Goal: Information Seeking & Learning: Learn about a topic

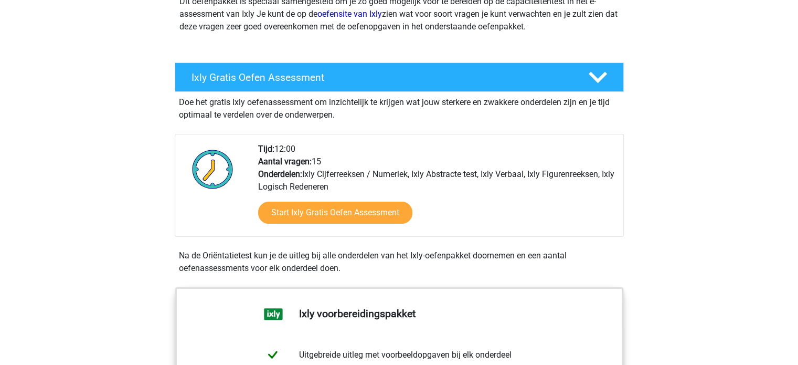
scroll to position [157, 0]
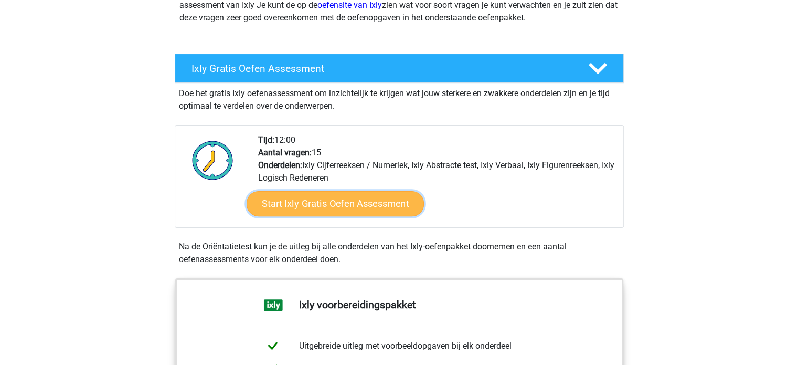
click at [348, 203] on link "Start Ixly Gratis Oefen Assessment" at bounding box center [334, 203] width 177 height 25
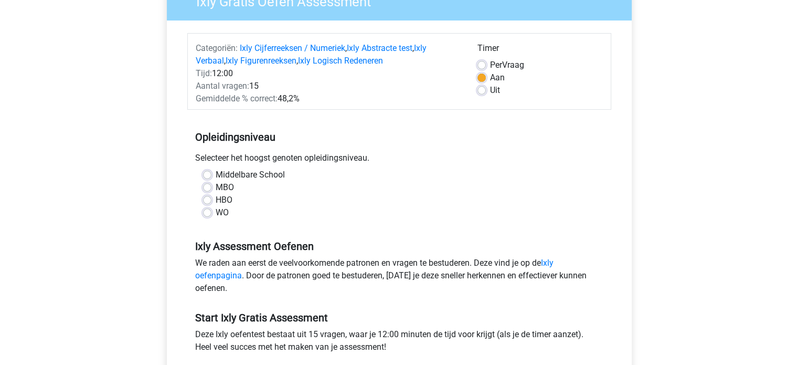
scroll to position [105, 0]
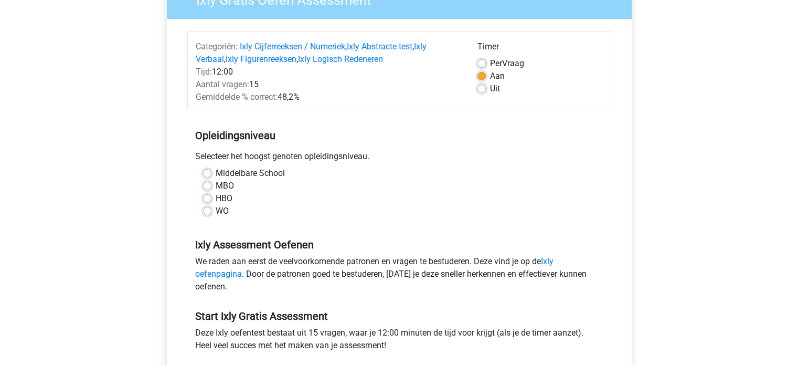
click at [216, 186] on label "MBO" at bounding box center [225, 186] width 18 height 13
click at [207, 186] on input "MBO" at bounding box center [207, 185] width 8 height 10
radio input "true"
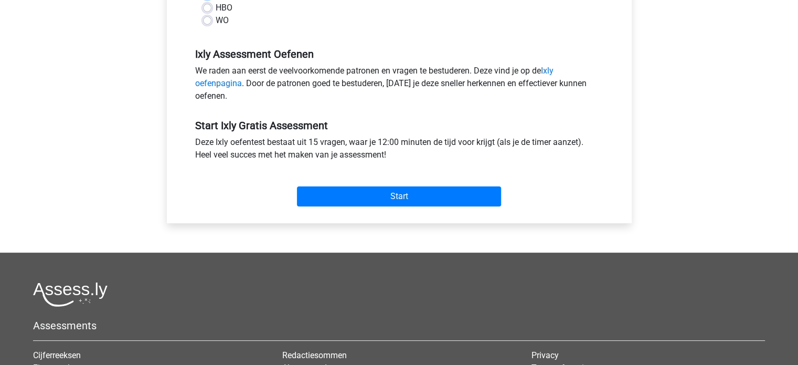
scroll to position [315, 0]
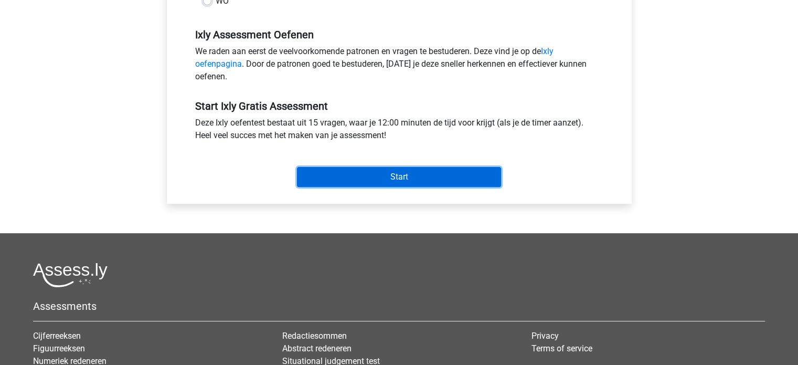
click at [365, 172] on input "Start" at bounding box center [399, 177] width 204 height 20
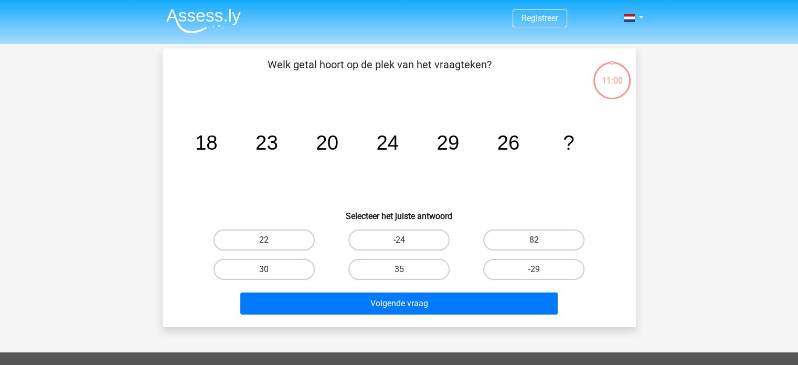
click at [247, 268] on label "30" at bounding box center [264, 269] width 101 height 21
click at [264, 269] on input "30" at bounding box center [267, 272] width 7 height 7
radio input "true"
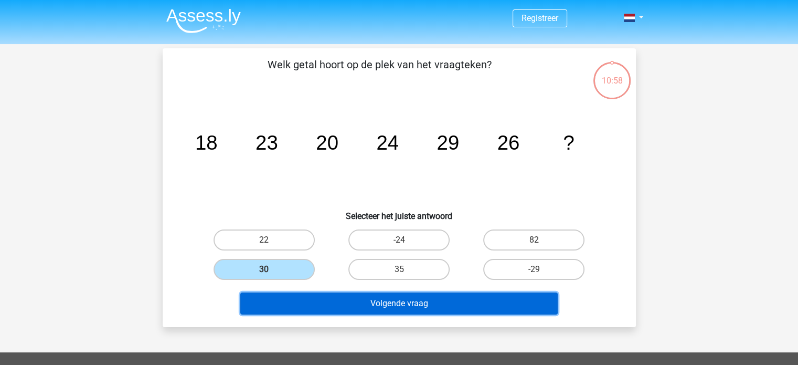
click at [419, 308] on button "Volgende vraag" at bounding box center [399, 303] width 318 height 22
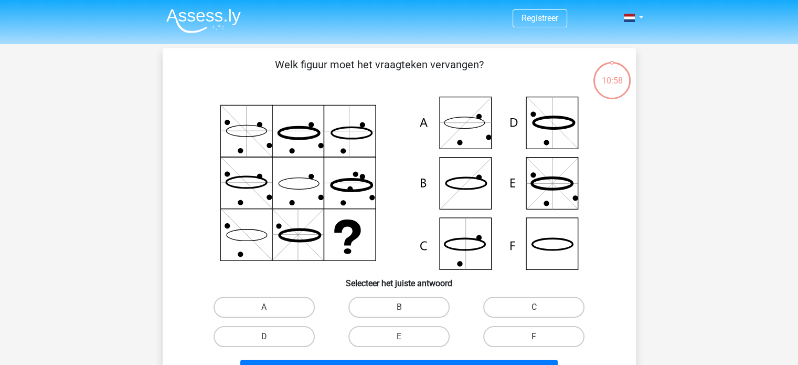
scroll to position [48, 0]
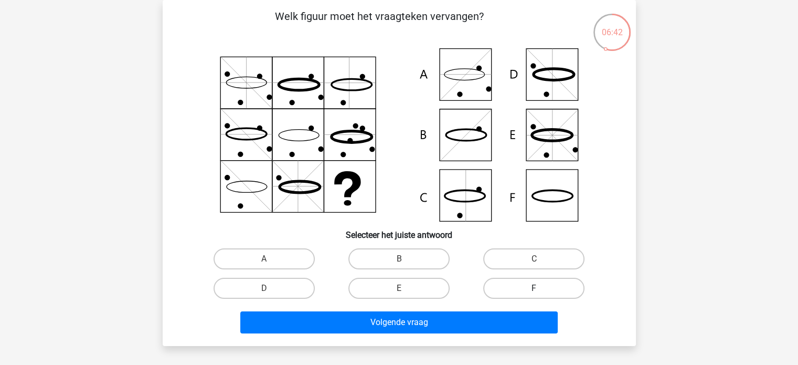
click at [545, 286] on label "F" at bounding box center [533, 288] width 101 height 21
click at [541, 288] on input "F" at bounding box center [537, 291] width 7 height 7
radio input "true"
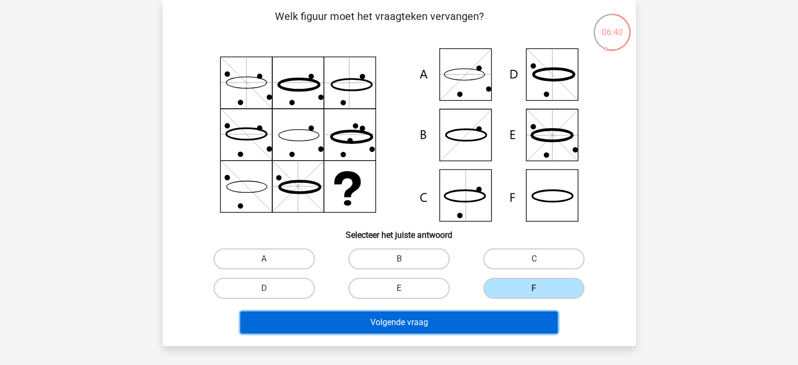
click at [417, 324] on button "Volgende vraag" at bounding box center [399, 322] width 318 height 22
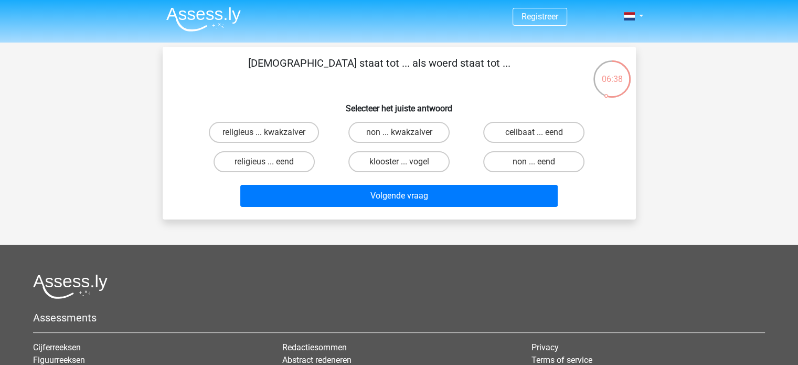
scroll to position [0, 0]
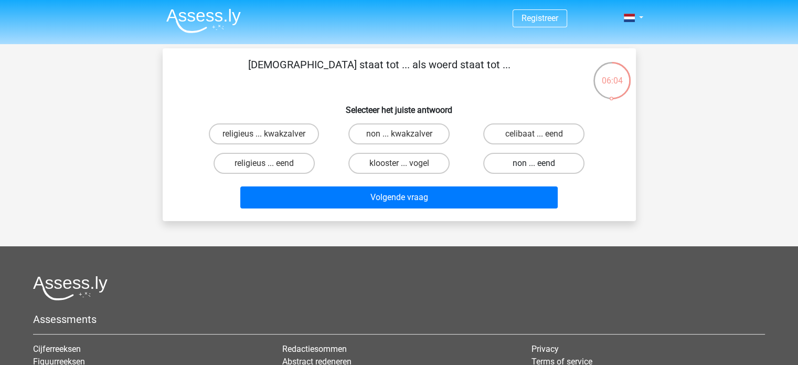
click at [543, 164] on label "non ... eend" at bounding box center [533, 163] width 101 height 21
click at [541, 164] on input "non ... eend" at bounding box center [537, 166] width 7 height 7
radio input "true"
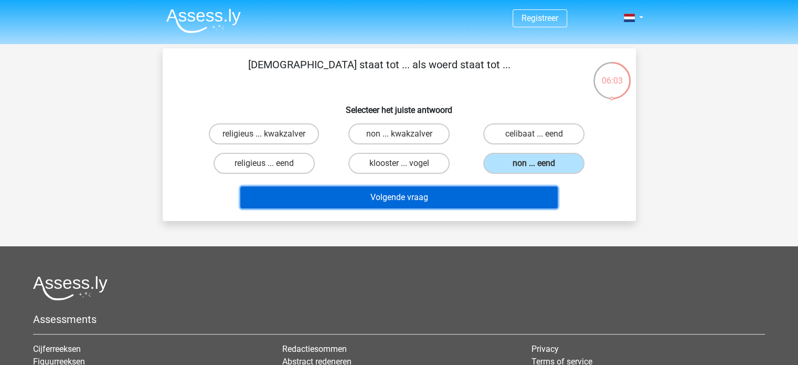
click at [485, 201] on button "Volgende vraag" at bounding box center [399, 197] width 318 height 22
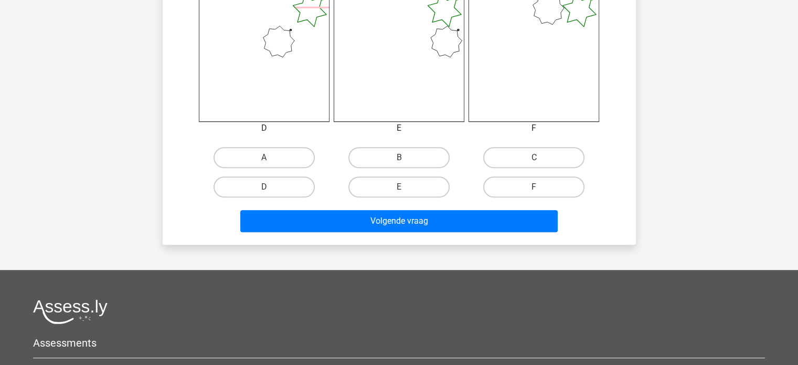
scroll to position [472, 0]
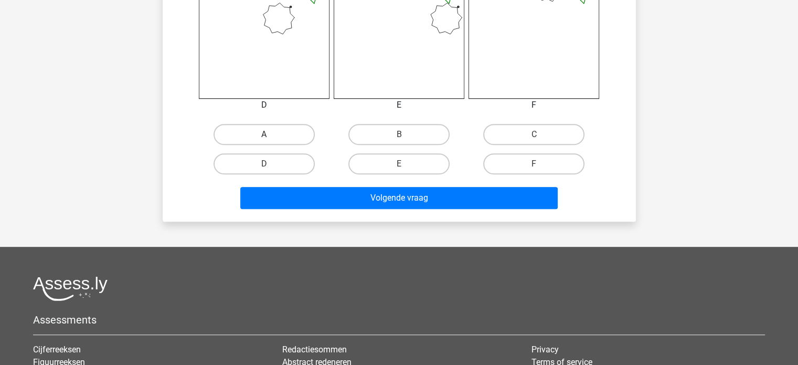
click at [273, 134] on label "A" at bounding box center [264, 134] width 101 height 21
click at [271, 134] on input "A" at bounding box center [267, 137] width 7 height 7
radio input "true"
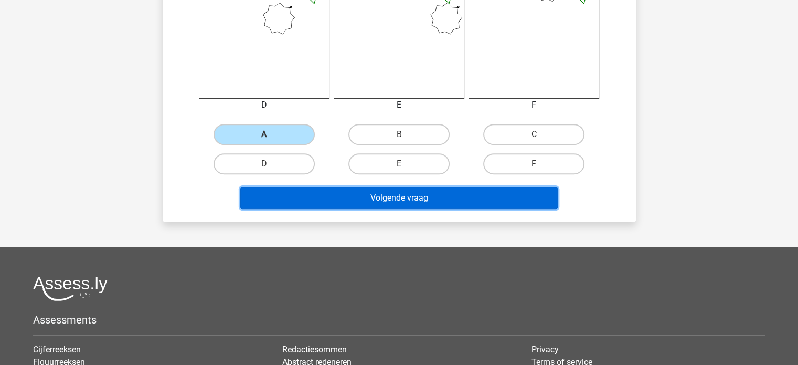
click at [384, 202] on button "Volgende vraag" at bounding box center [399, 198] width 318 height 22
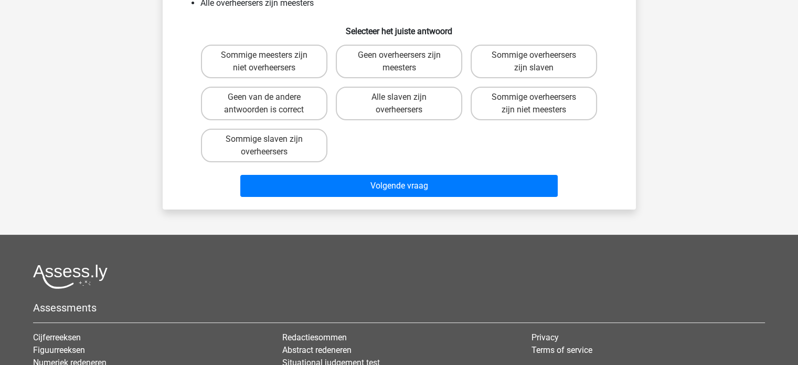
scroll to position [105, 0]
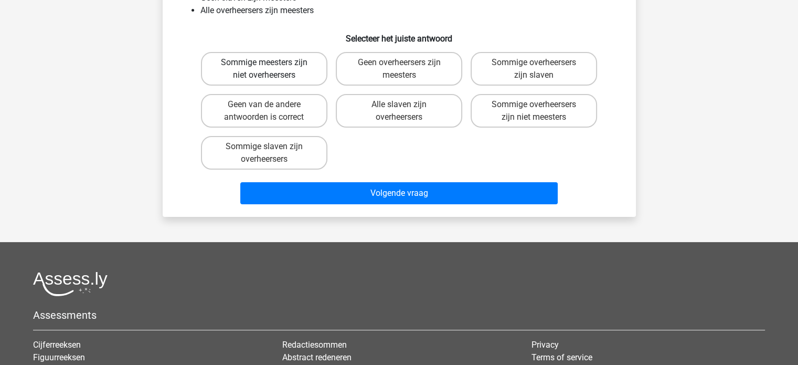
click at [293, 68] on label "Sommige meesters zijn niet overheersers" at bounding box center [264, 69] width 127 height 34
click at [271, 68] on input "Sommige meesters zijn niet overheersers" at bounding box center [267, 65] width 7 height 7
radio input "true"
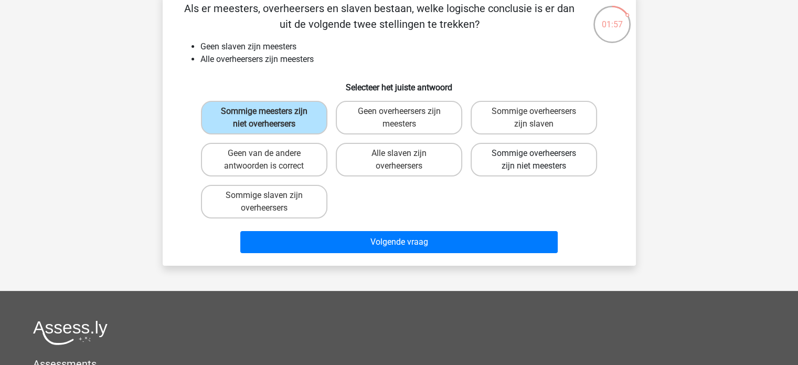
scroll to position [52, 0]
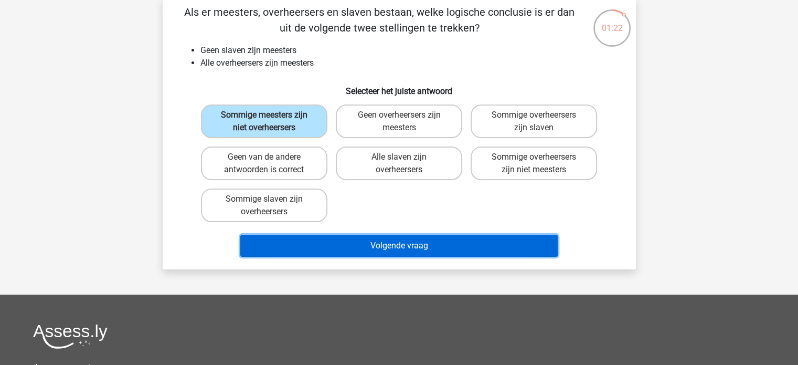
click at [416, 239] on button "Volgende vraag" at bounding box center [399, 246] width 318 height 22
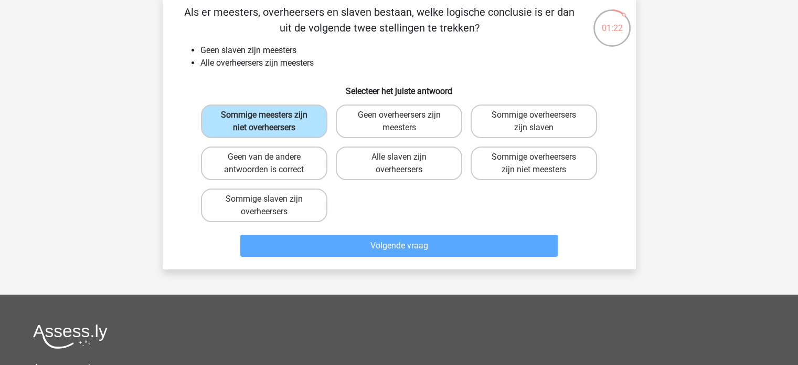
scroll to position [48, 0]
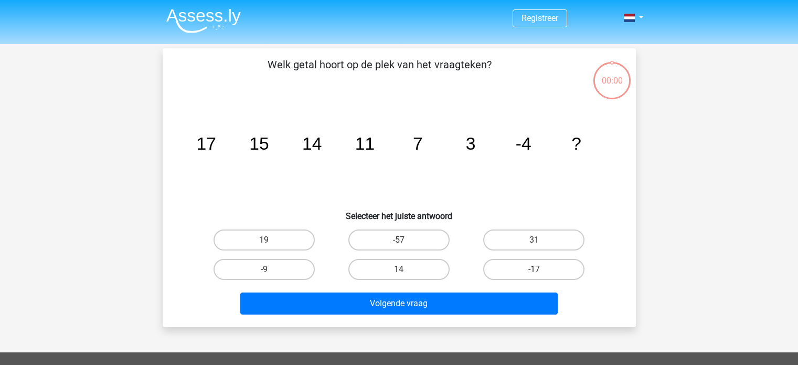
scroll to position [48, 0]
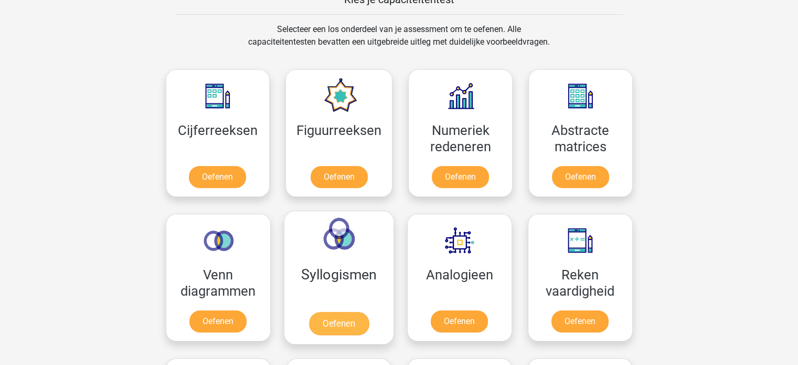
scroll to position [420, 0]
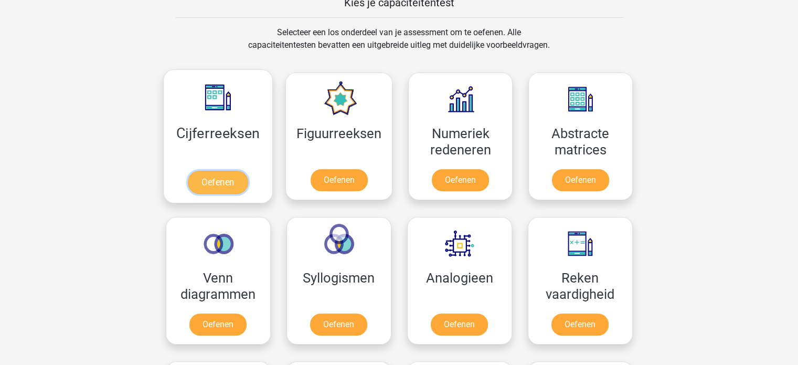
click at [216, 177] on link "Oefenen" at bounding box center [218, 182] width 60 height 23
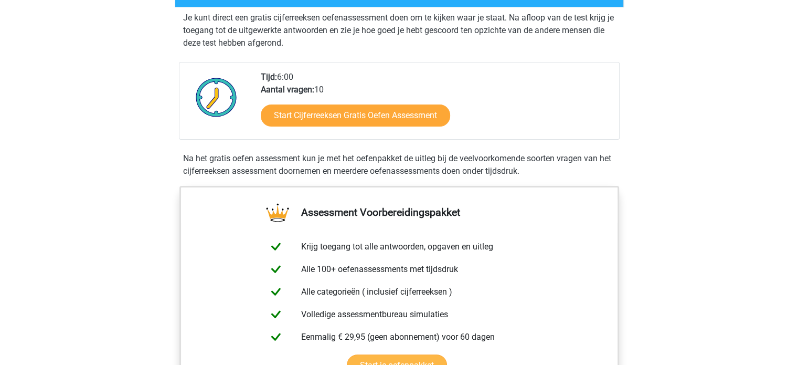
scroll to position [210, 0]
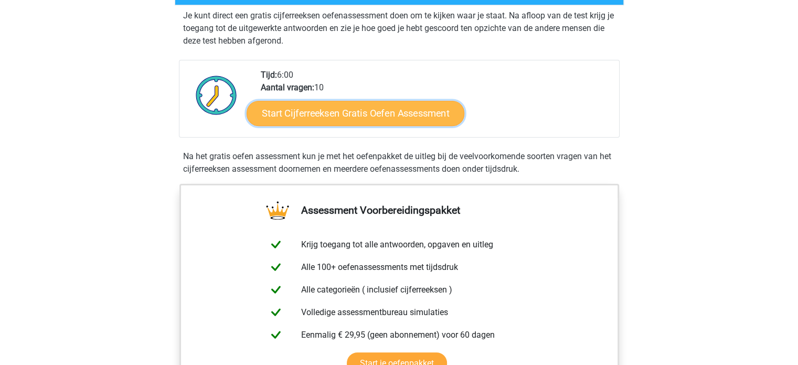
click at [338, 125] on link "Start Cijferreeksen Gratis Oefen Assessment" at bounding box center [356, 112] width 218 height 25
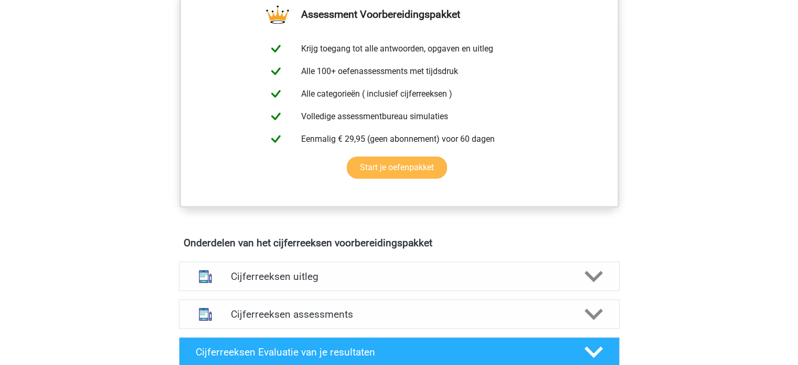
scroll to position [420, 0]
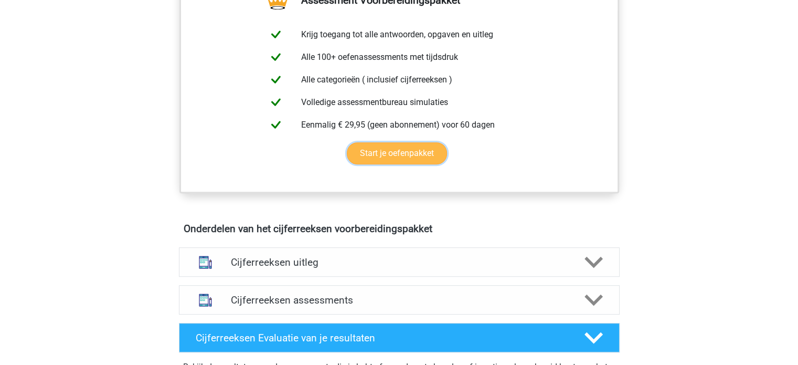
click at [400, 164] on link "Start je oefenpakket" at bounding box center [397, 153] width 100 height 22
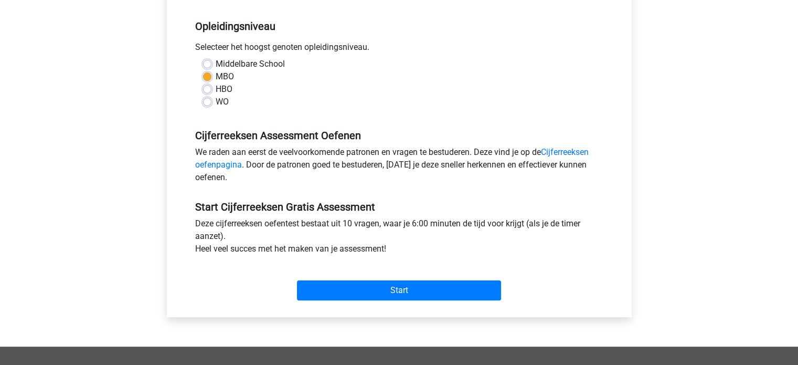
scroll to position [210, 0]
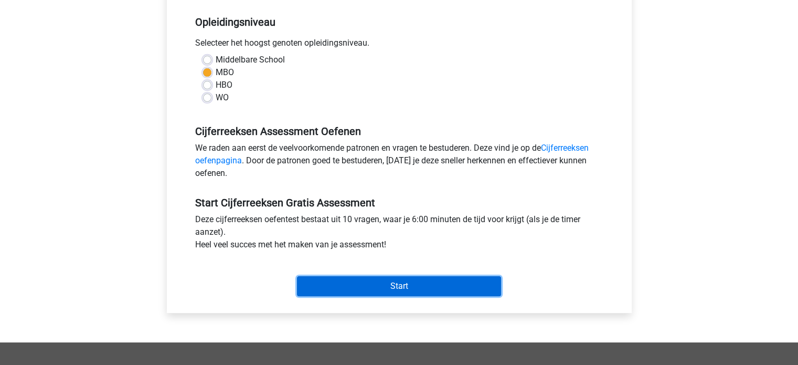
click at [420, 283] on input "Start" at bounding box center [399, 286] width 204 height 20
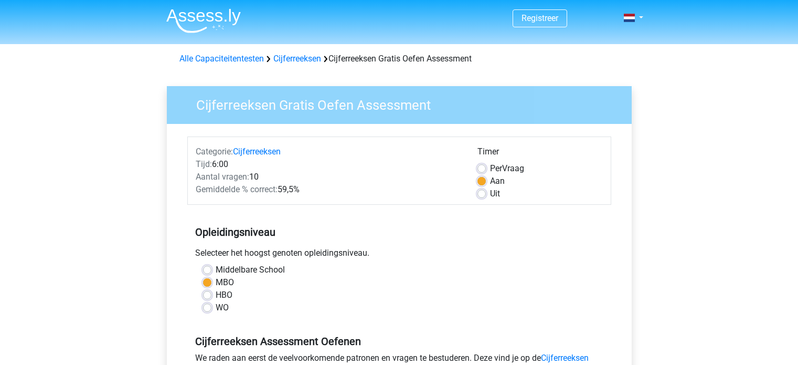
scroll to position [210, 0]
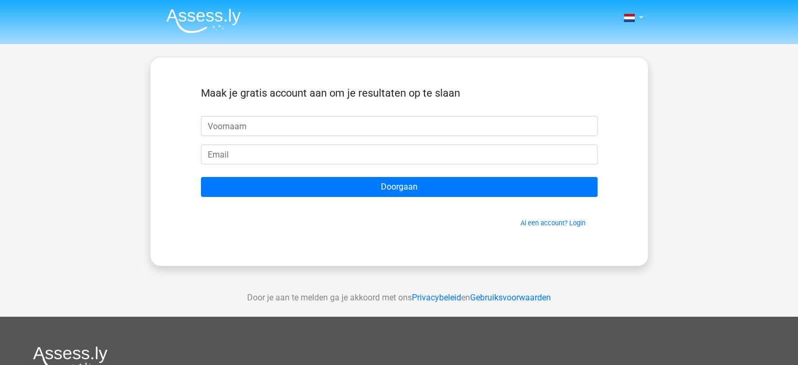
drag, startPoint x: 231, startPoint y: 122, endPoint x: 237, endPoint y: 122, distance: 6.3
click at [231, 122] on input "text" at bounding box center [399, 126] width 397 height 20
type input "Izzy"
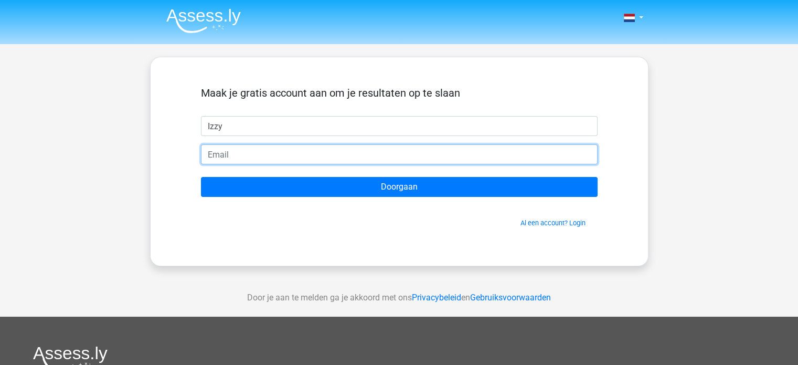
click at [207, 153] on input "email" at bounding box center [399, 154] width 397 height 20
type input "[EMAIL_ADDRESS][DOMAIN_NAME]"
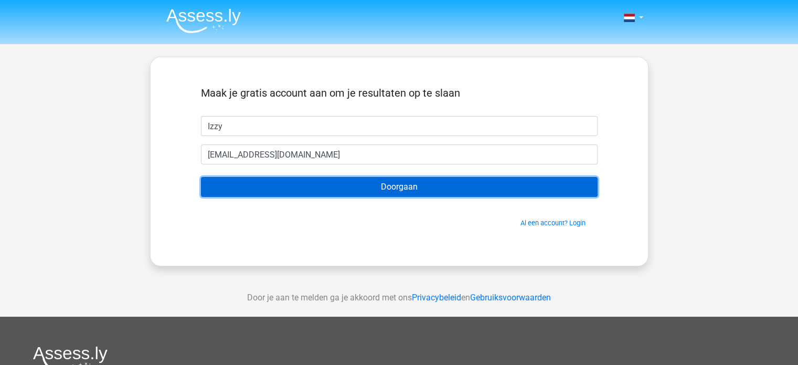
click at [376, 185] on input "Doorgaan" at bounding box center [399, 187] width 397 height 20
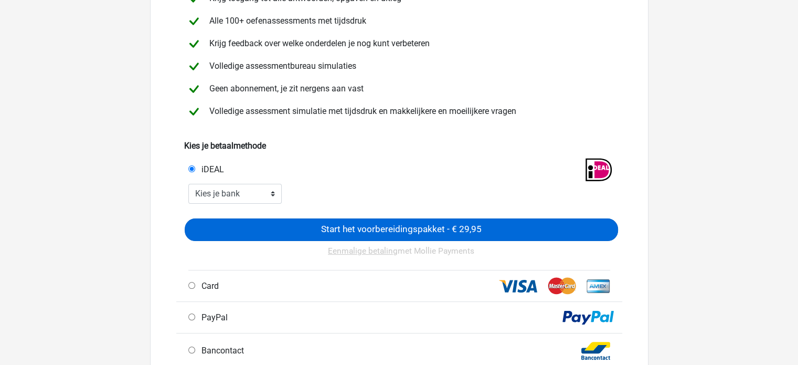
scroll to position [157, 0]
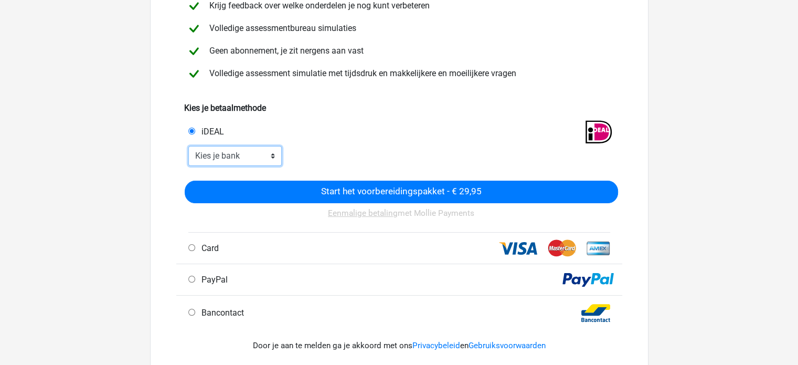
click at [269, 156] on select "Kies je bank ABN AMRO ING Rabobank ASN Bank bunq Knab N26 NN Regiobank Revolut …" at bounding box center [235, 156] width 94 height 20
select select "ideal_INGBNL2A"
click at [188, 146] on select "Kies je bank ABN AMRO ING Rabobank ASN Bank bunq Knab N26 NN Regiobank Revolut …" at bounding box center [235, 156] width 94 height 20
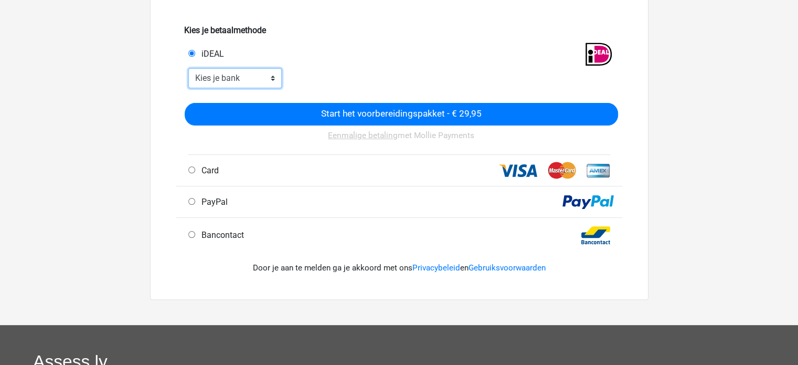
scroll to position [210, 0]
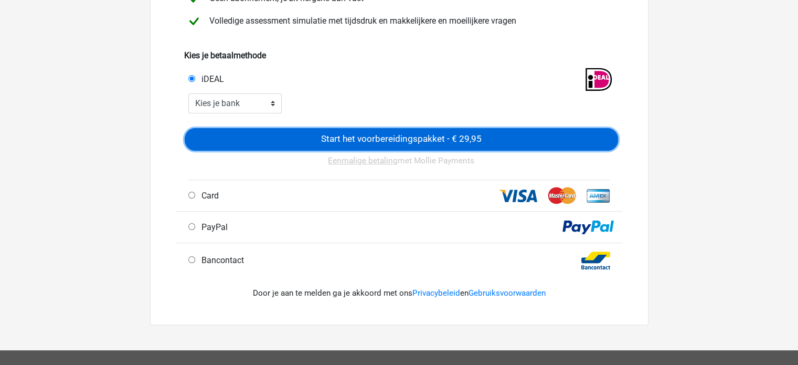
click at [330, 140] on input "Start het voorbereidingspakket - € 29,95" at bounding box center [402, 139] width 434 height 23
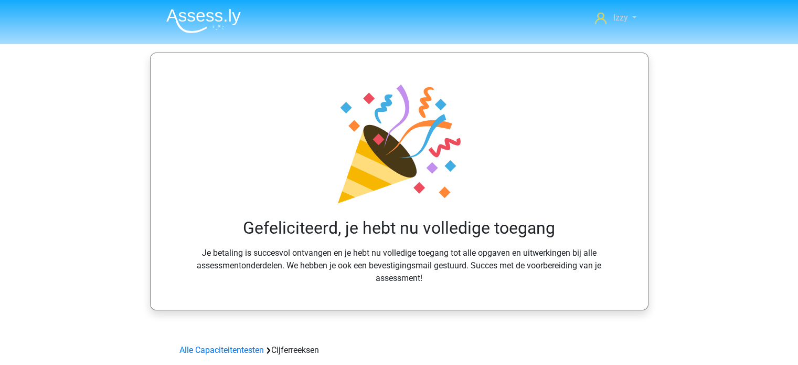
click at [632, 16] on link "Izzy" at bounding box center [615, 18] width 49 height 13
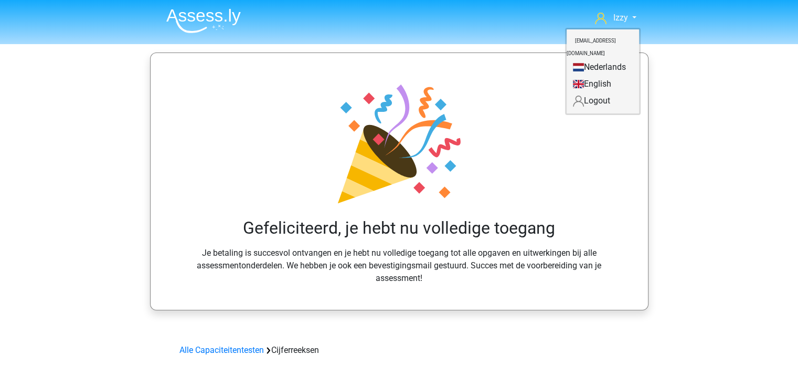
click at [585, 59] on link "Nederlands" at bounding box center [603, 67] width 72 height 17
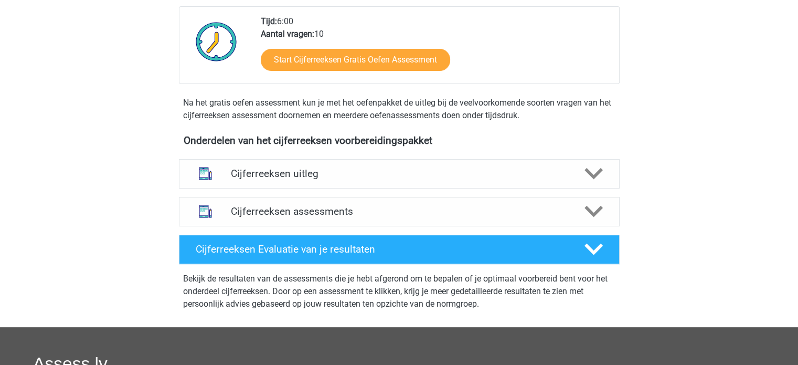
scroll to position [262, 0]
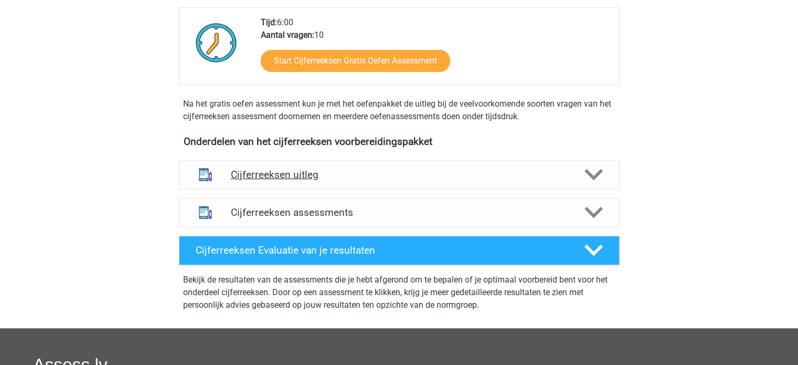
click at [303, 181] on h4 "Cijferreeksen uitleg" at bounding box center [399, 175] width 337 height 12
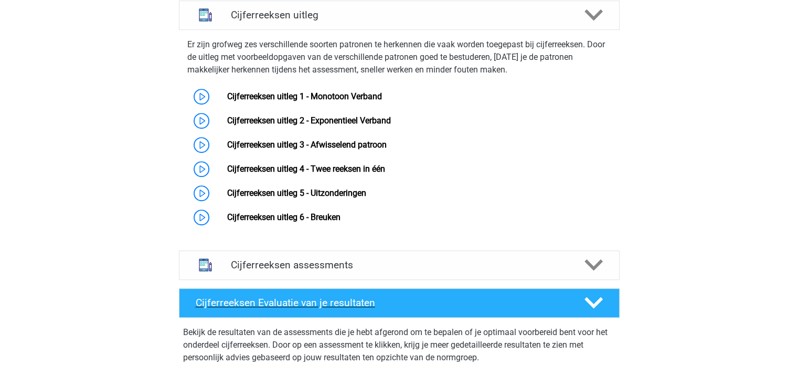
scroll to position [420, 0]
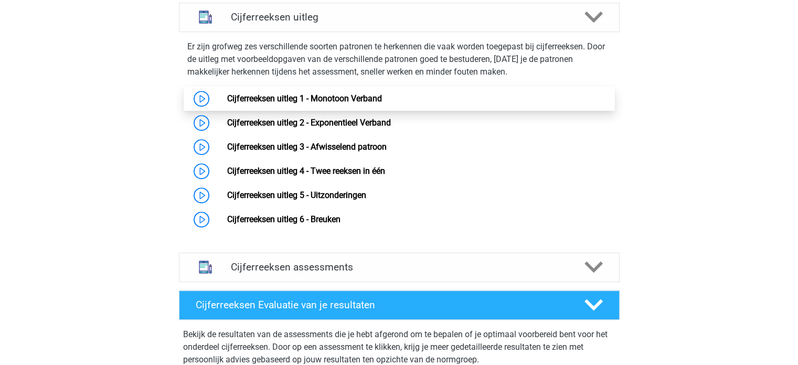
click at [351, 103] on link "Cijferreeksen uitleg 1 - Monotoon Verband" at bounding box center [304, 98] width 155 height 10
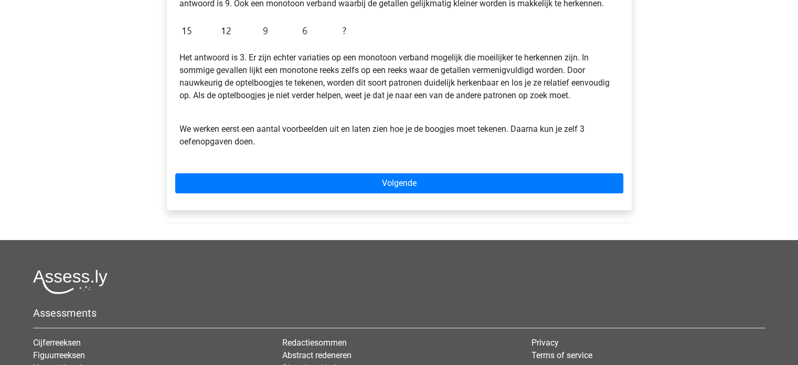
scroll to position [315, 0]
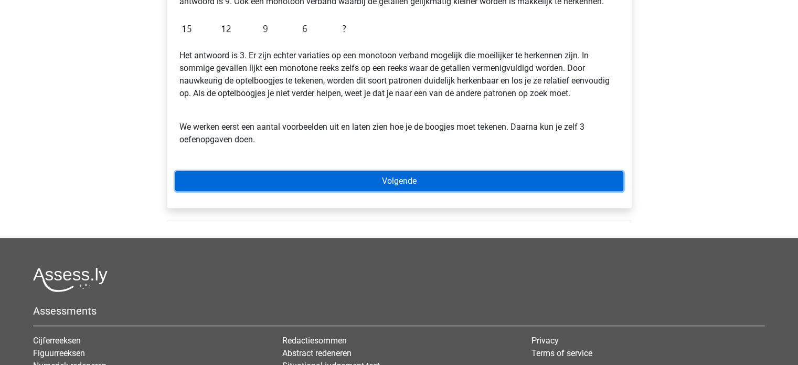
click at [427, 182] on link "Volgende" at bounding box center [399, 181] width 448 height 20
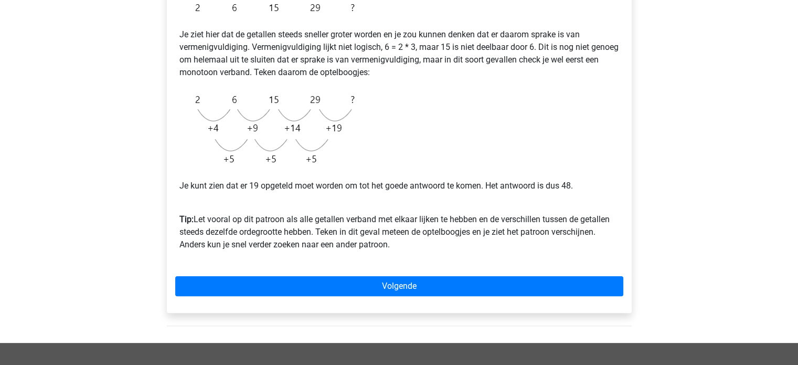
scroll to position [262, 0]
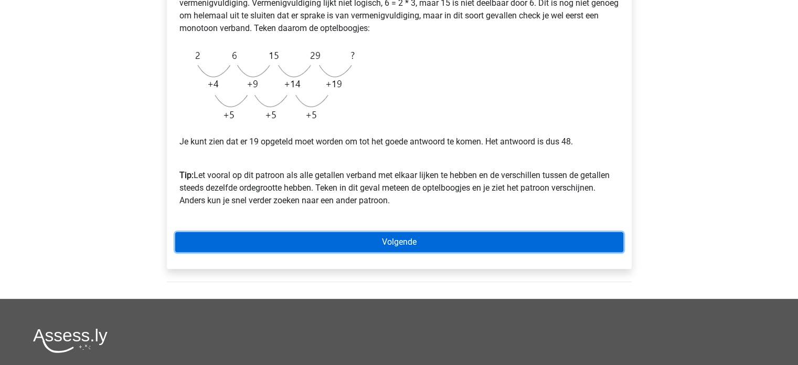
click at [382, 241] on link "Volgende" at bounding box center [399, 242] width 448 height 20
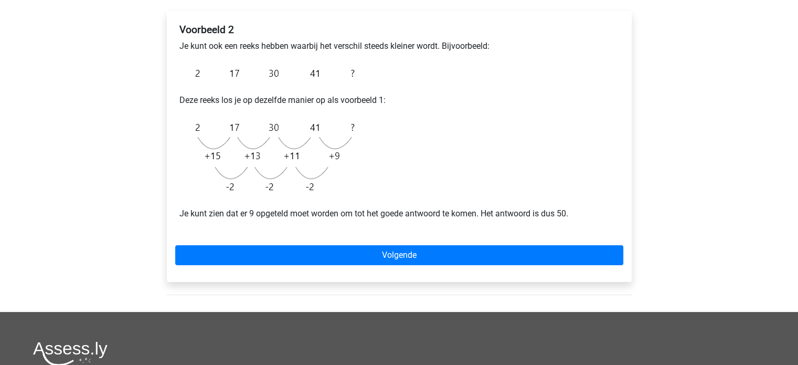
scroll to position [210, 0]
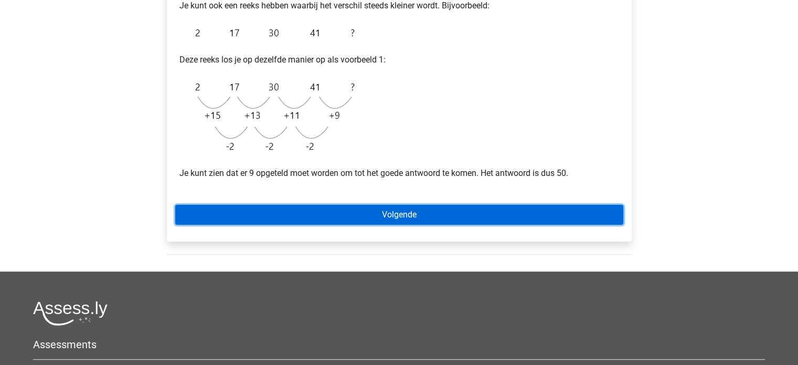
click at [399, 210] on link "Volgende" at bounding box center [399, 215] width 448 height 20
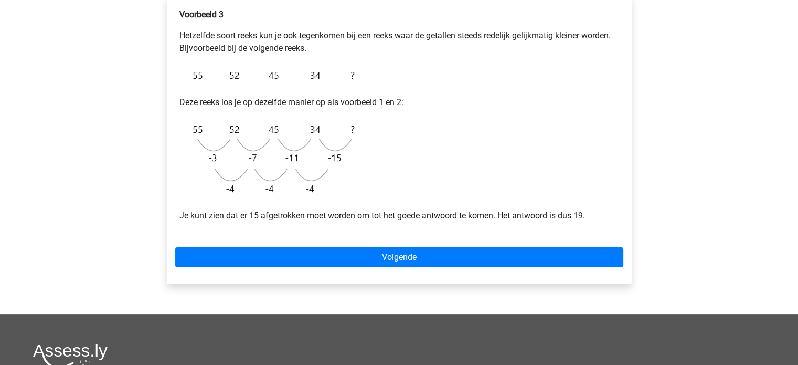
scroll to position [105, 0]
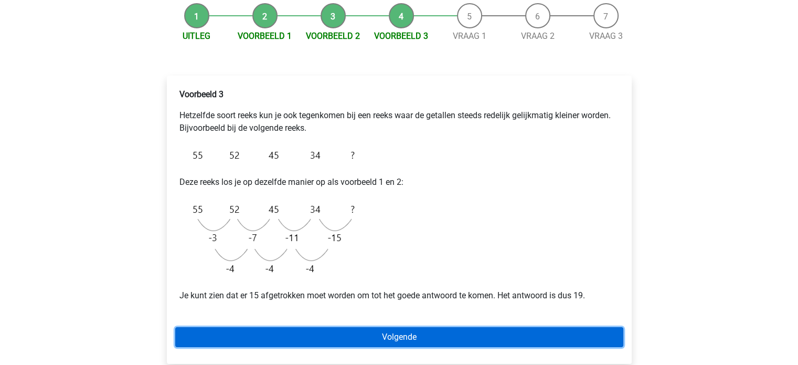
click at [411, 335] on link "Volgende" at bounding box center [399, 337] width 448 height 20
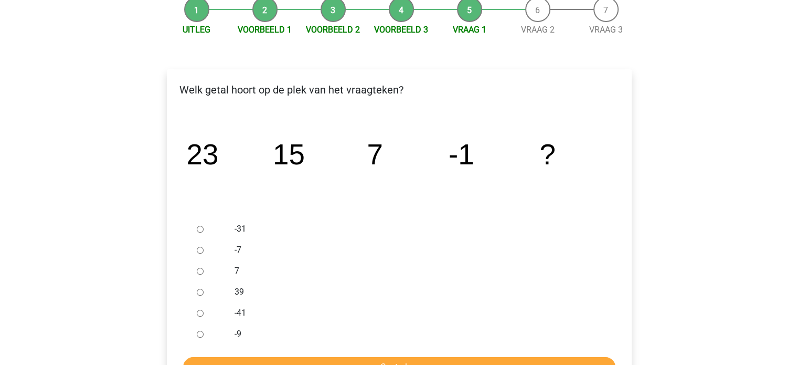
scroll to position [157, 0]
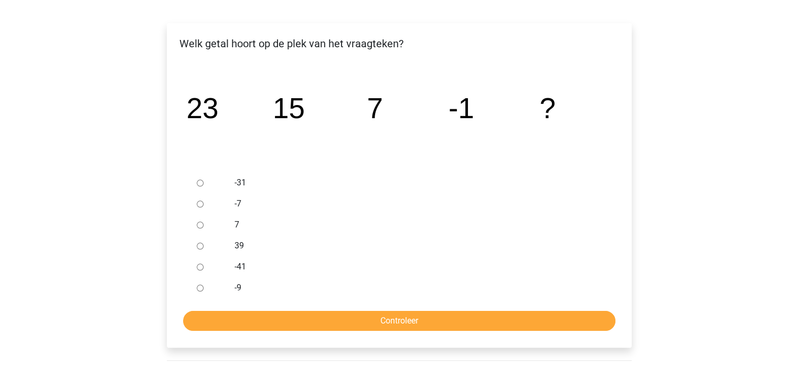
click at [197, 286] on input "-9" at bounding box center [200, 288] width 7 height 7
radio input "true"
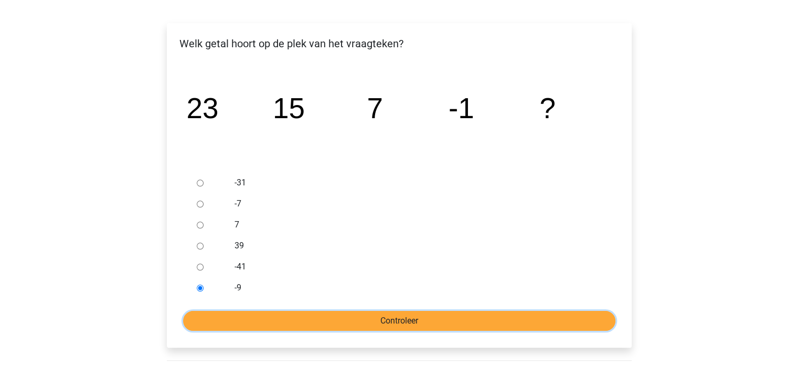
click at [359, 320] on input "Controleer" at bounding box center [399, 321] width 433 height 20
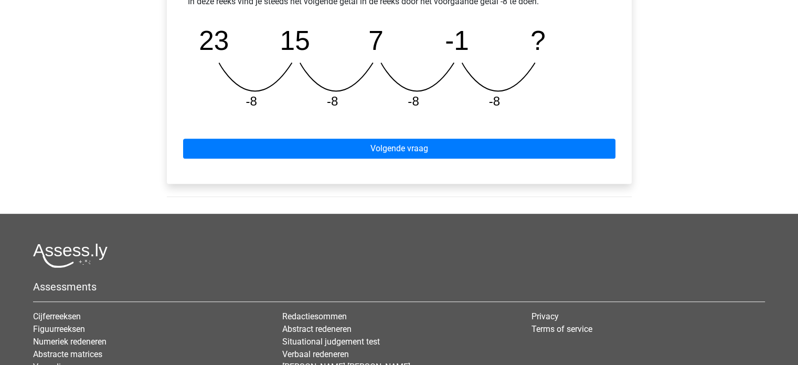
scroll to position [525, 0]
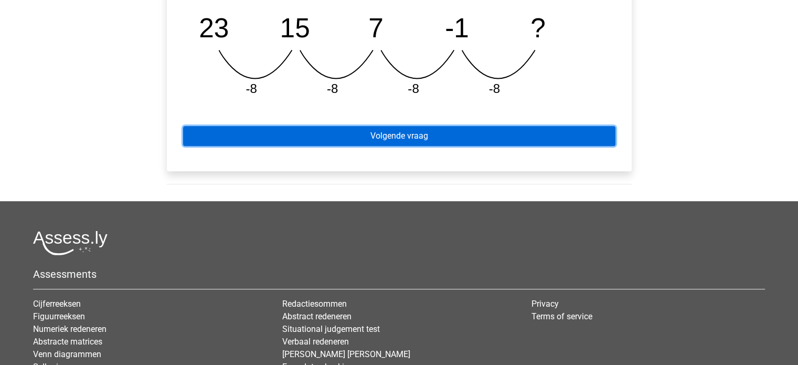
click at [418, 135] on link "Volgende vraag" at bounding box center [399, 136] width 433 height 20
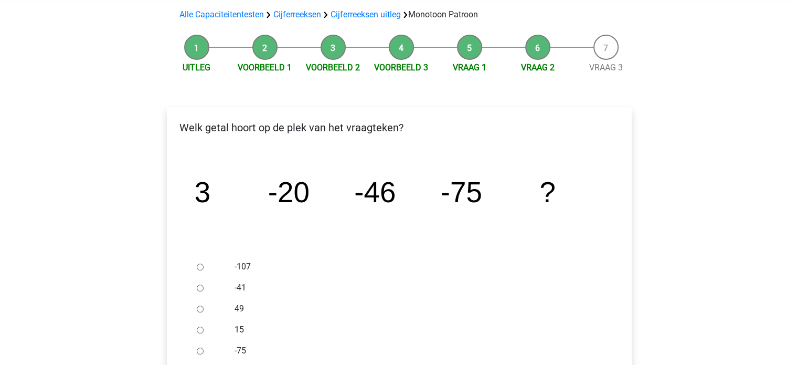
scroll to position [157, 0]
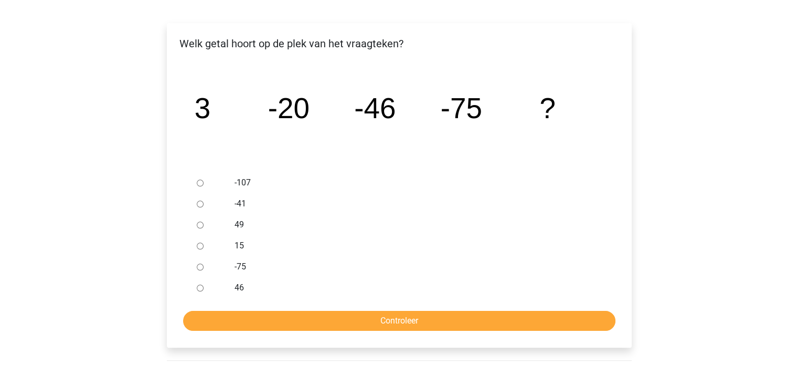
click at [201, 183] on input "-107" at bounding box center [200, 183] width 7 height 7
radio input "true"
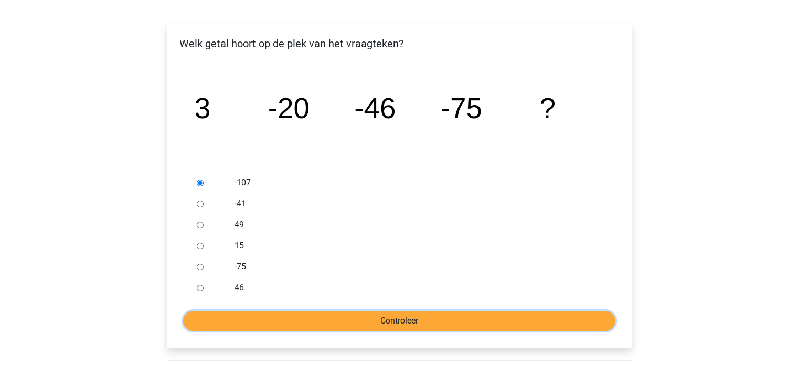
click at [369, 328] on input "Controleer" at bounding box center [399, 321] width 433 height 20
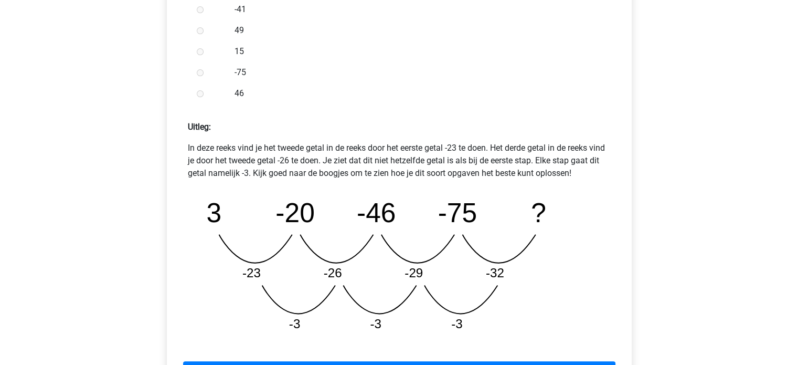
scroll to position [420, 0]
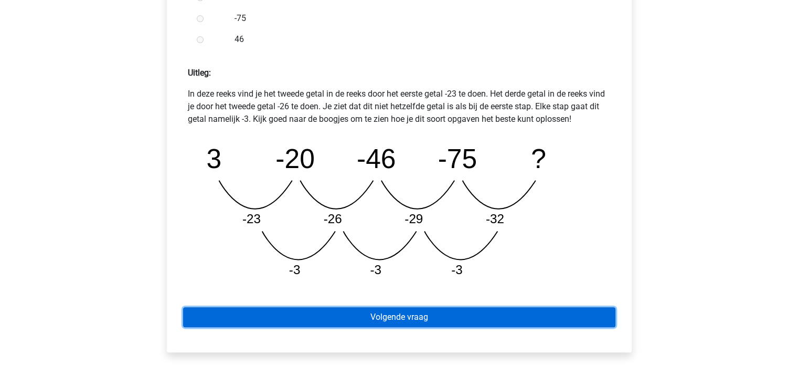
click at [462, 317] on link "Volgende vraag" at bounding box center [399, 317] width 433 height 20
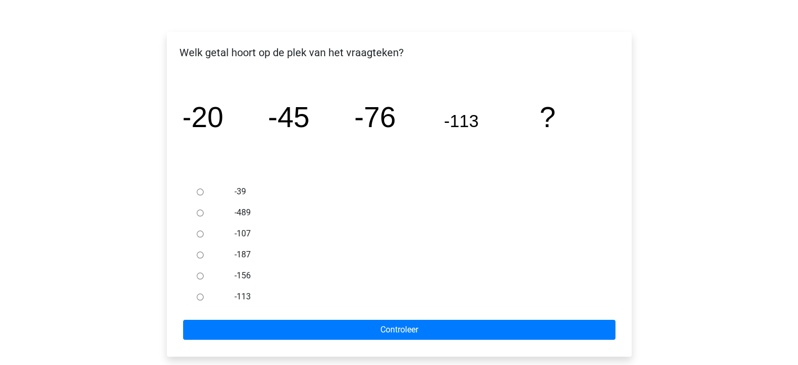
scroll to position [157, 0]
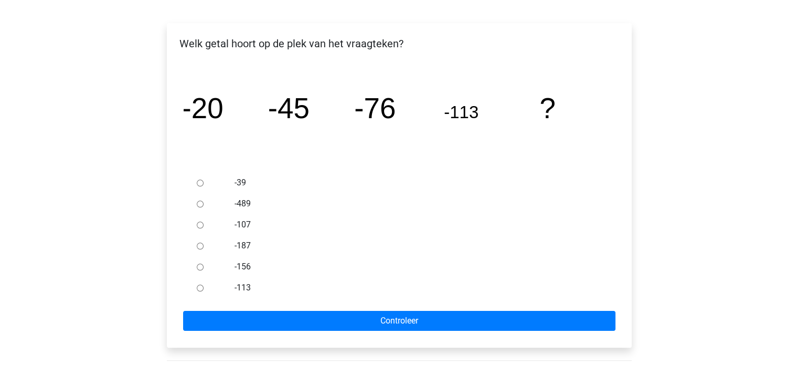
click at [200, 244] on input "-187" at bounding box center [200, 246] width 7 height 7
radio input "true"
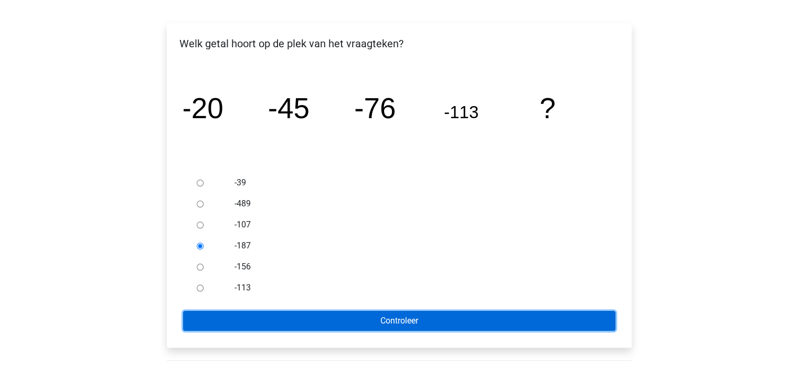
click at [365, 322] on input "Controleer" at bounding box center [399, 321] width 433 height 20
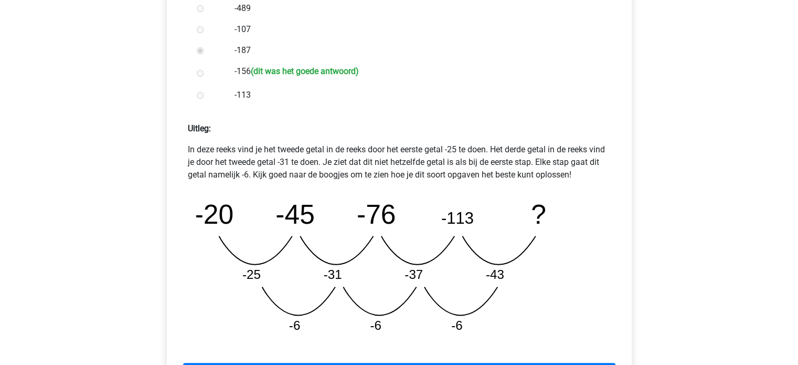
scroll to position [367, 0]
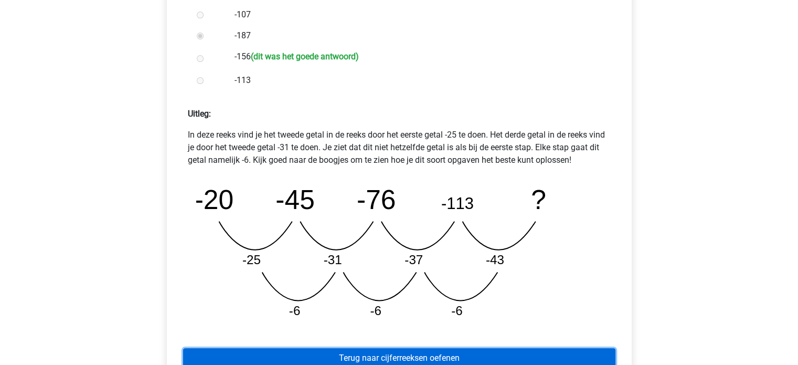
click at [390, 354] on link "Terug naar cijferreeksen oefenen" at bounding box center [399, 358] width 433 height 20
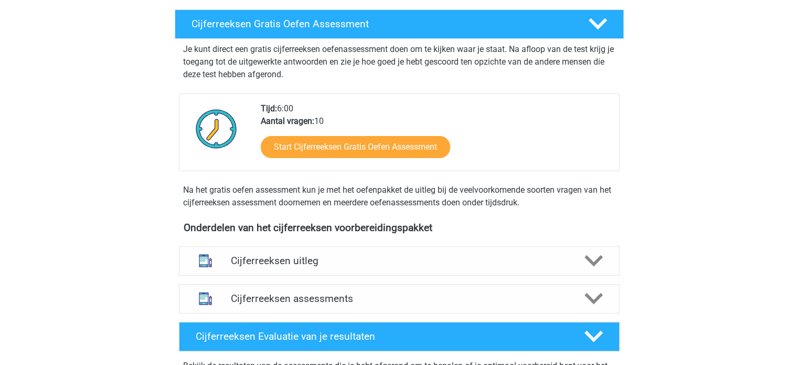
scroll to position [210, 0]
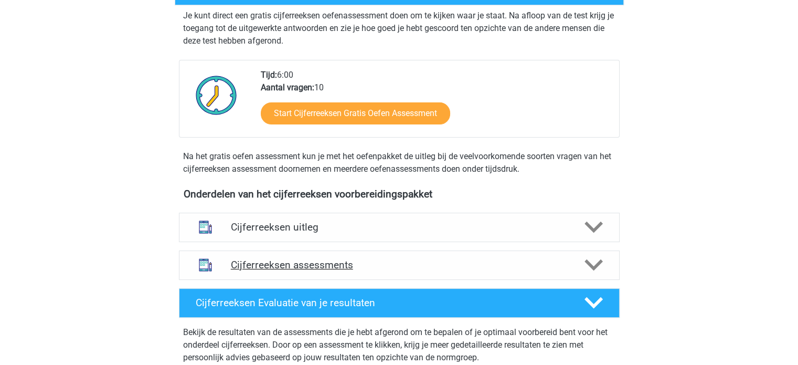
click at [326, 271] on h4 "Cijferreeksen assessments" at bounding box center [399, 265] width 337 height 12
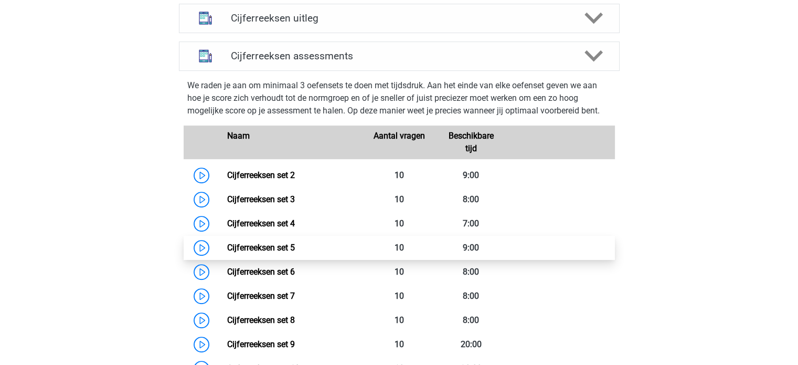
scroll to position [420, 0]
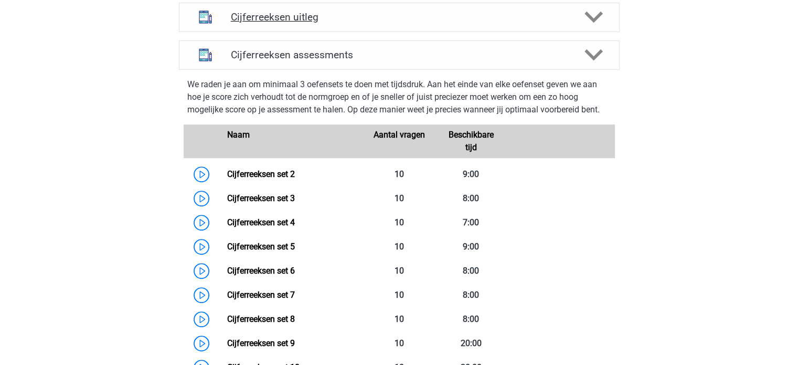
click at [336, 23] on h4 "Cijferreeksen uitleg" at bounding box center [399, 17] width 337 height 12
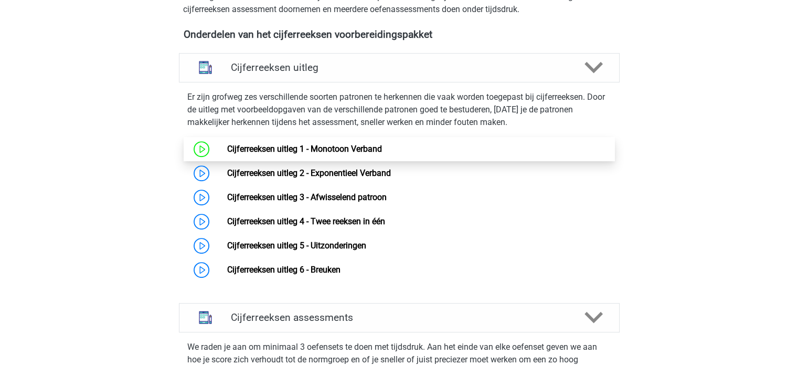
scroll to position [367, 0]
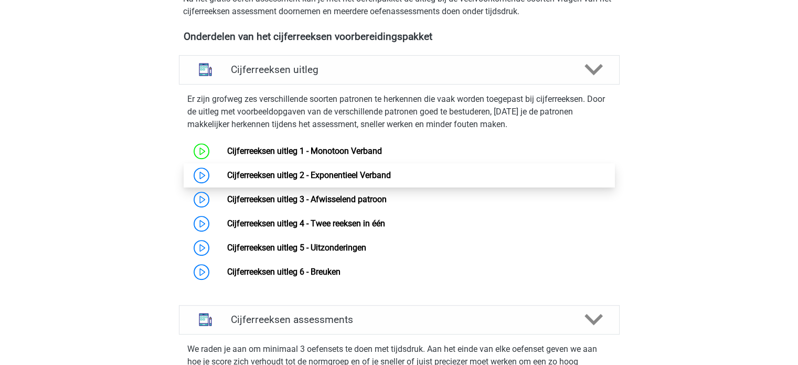
click at [340, 180] on link "Cijferreeksen uitleg 2 - Exponentieel Verband" at bounding box center [309, 175] width 164 height 10
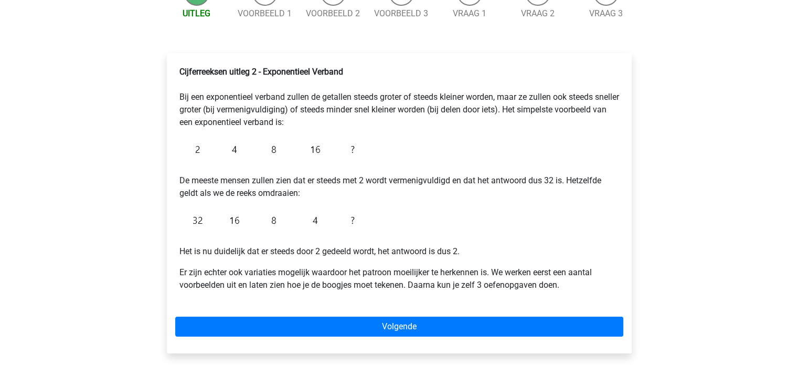
scroll to position [157, 0]
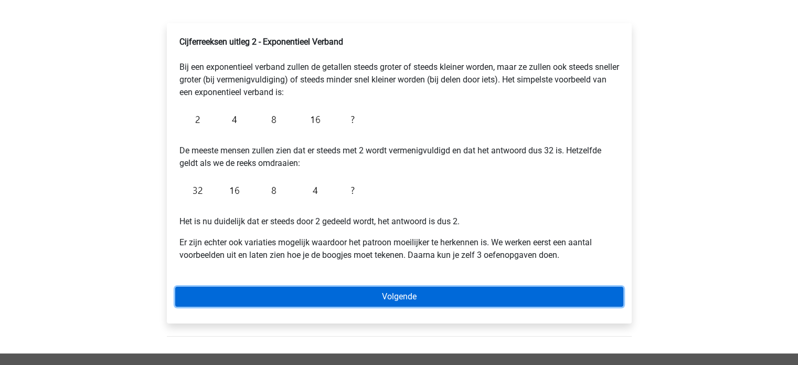
click at [411, 300] on link "Volgende" at bounding box center [399, 297] width 448 height 20
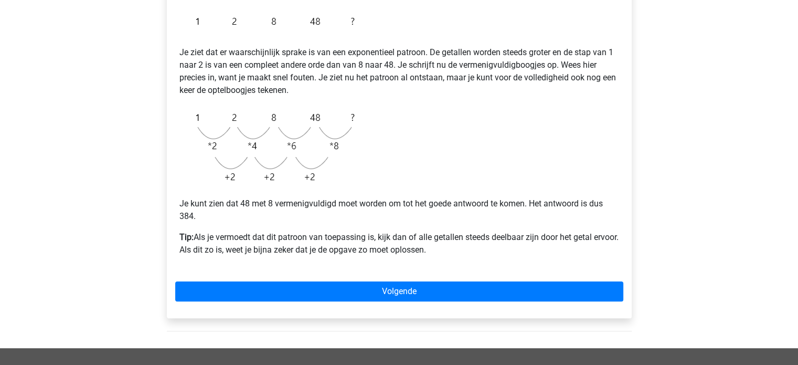
scroll to position [210, 0]
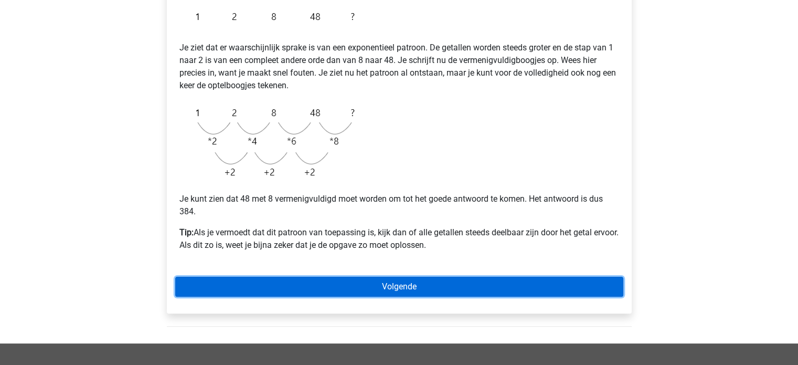
click at [343, 292] on link "Volgende" at bounding box center [399, 287] width 448 height 20
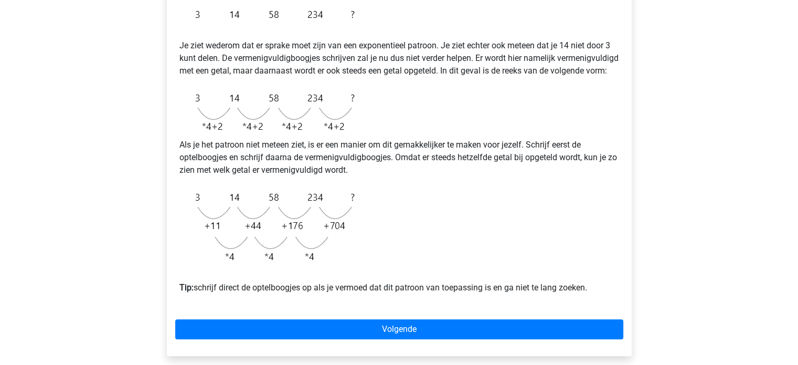
scroll to position [210, 0]
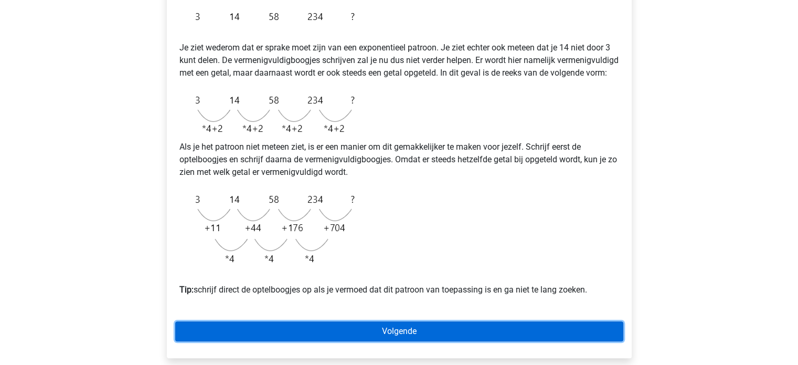
click at [432, 340] on link "Volgende" at bounding box center [399, 331] width 448 height 20
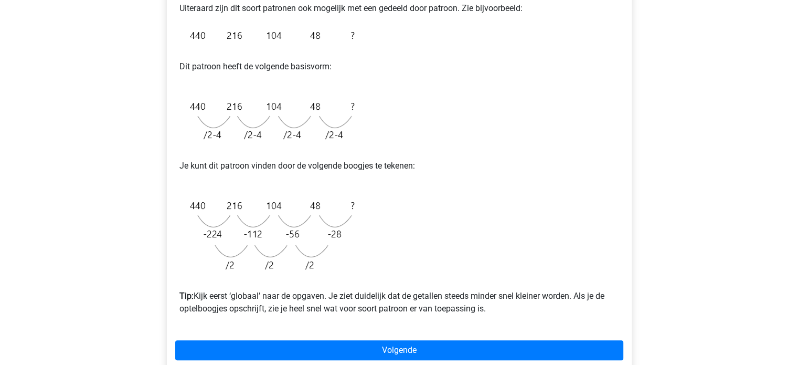
scroll to position [210, 0]
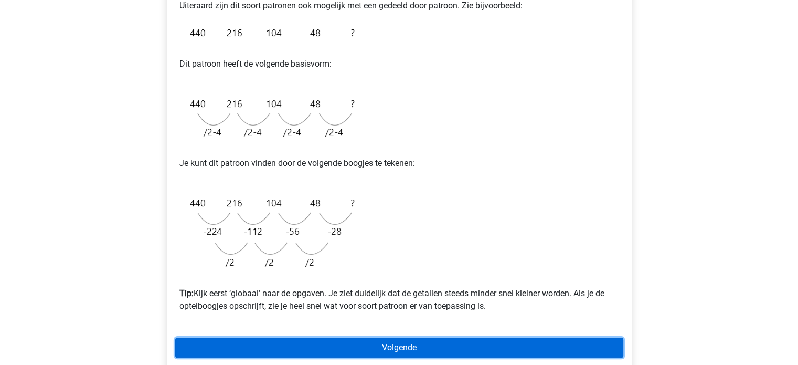
click at [465, 340] on link "Volgende" at bounding box center [399, 348] width 448 height 20
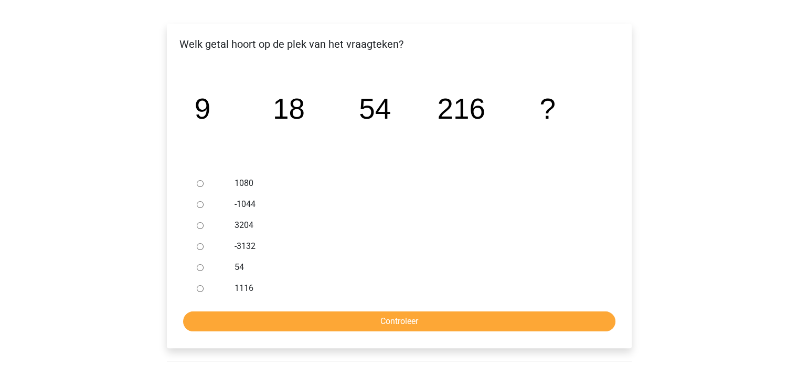
scroll to position [157, 0]
click at [198, 185] on input "1080" at bounding box center [200, 183] width 7 height 7
radio input "true"
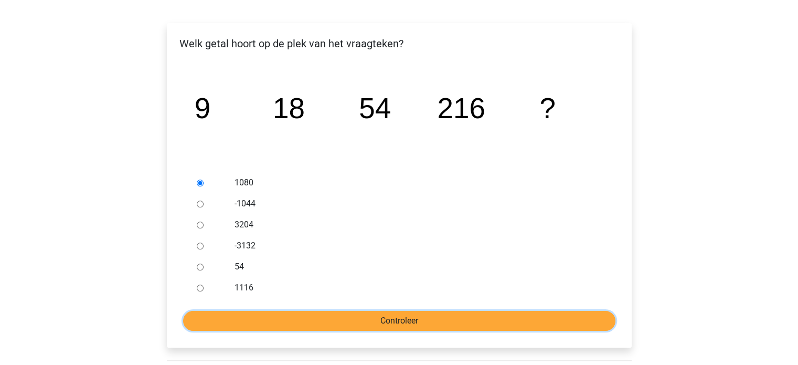
click at [309, 323] on input "Controleer" at bounding box center [399, 321] width 433 height 20
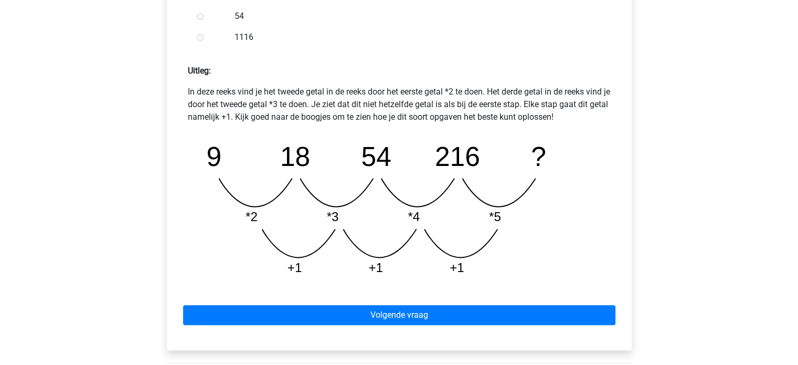
scroll to position [420, 0]
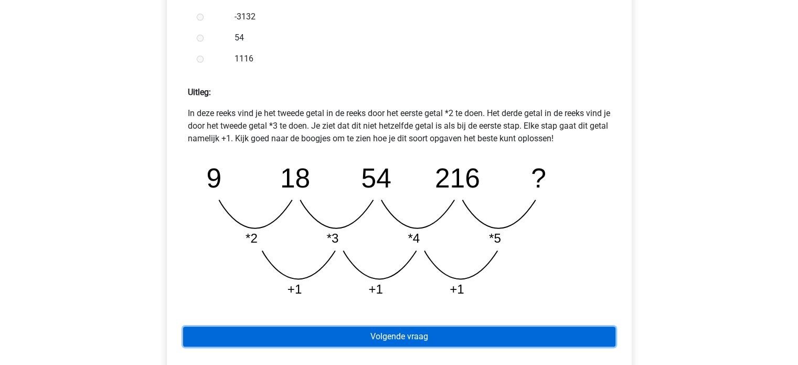
click at [354, 320] on form "1080 (goed!) -1044 3204 -3132 54 1116 Uitleg: 9" at bounding box center [399, 146] width 448 height 434
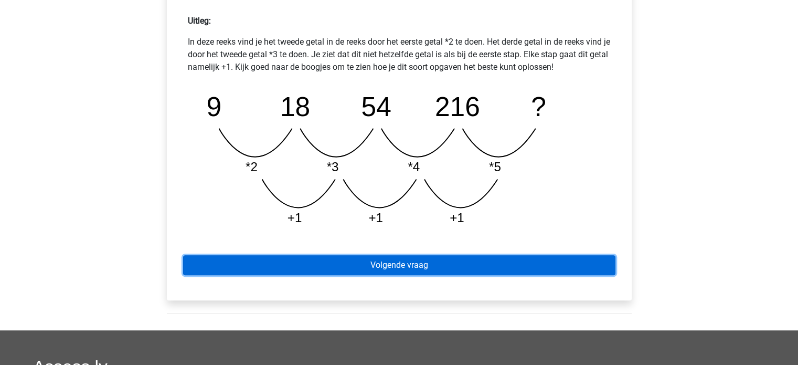
scroll to position [472, 0]
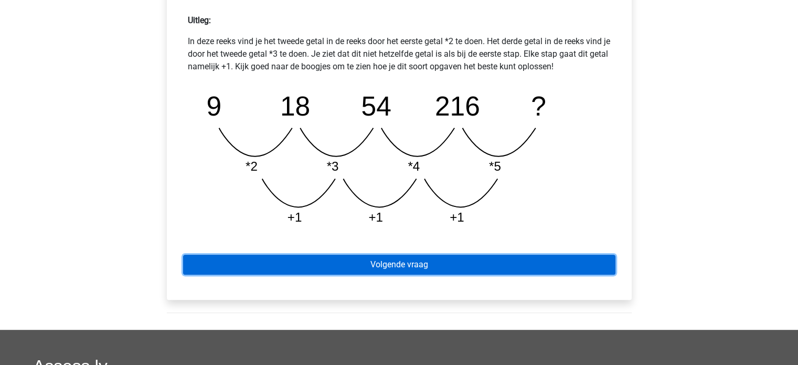
click at [348, 258] on link "Volgende vraag" at bounding box center [399, 265] width 433 height 20
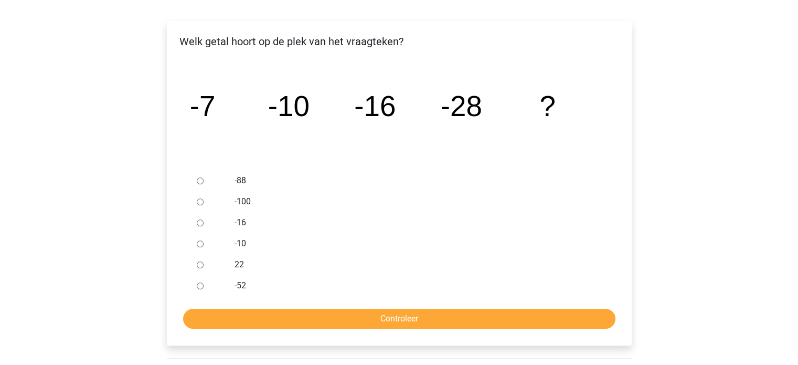
scroll to position [157, 0]
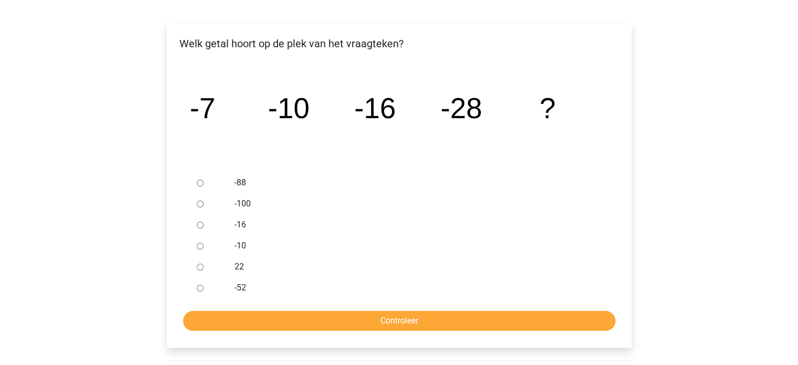
click at [191, 287] on ul "-88 -100 -16 -10 22 -52" at bounding box center [399, 235] width 448 height 126
click at [198, 287] on input "-52" at bounding box center [200, 288] width 7 height 7
radio input "true"
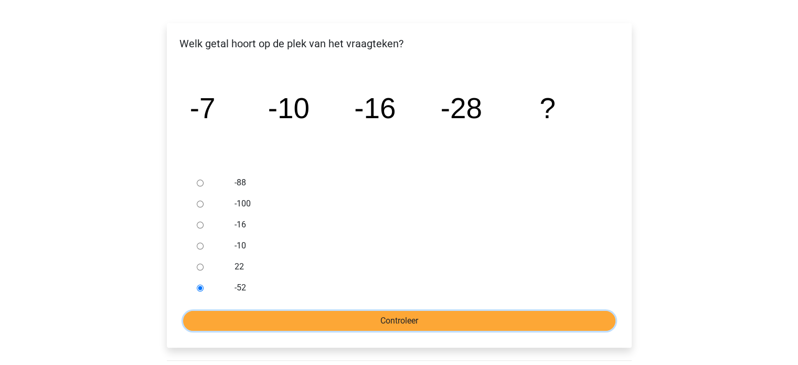
click at [206, 314] on input "Controleer" at bounding box center [399, 321] width 433 height 20
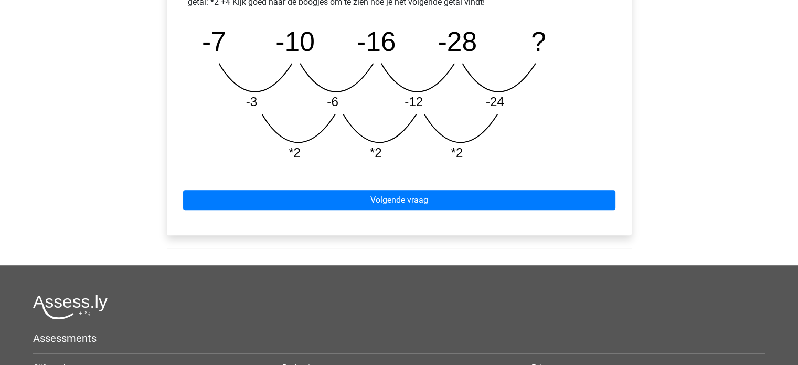
scroll to position [525, 0]
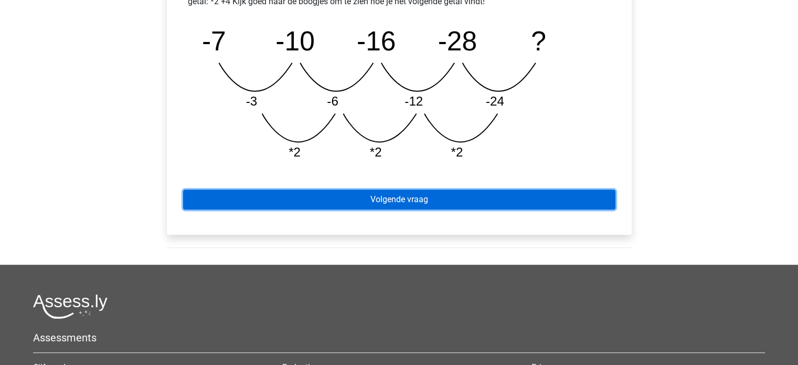
click at [359, 197] on link "Volgende vraag" at bounding box center [399, 200] width 433 height 20
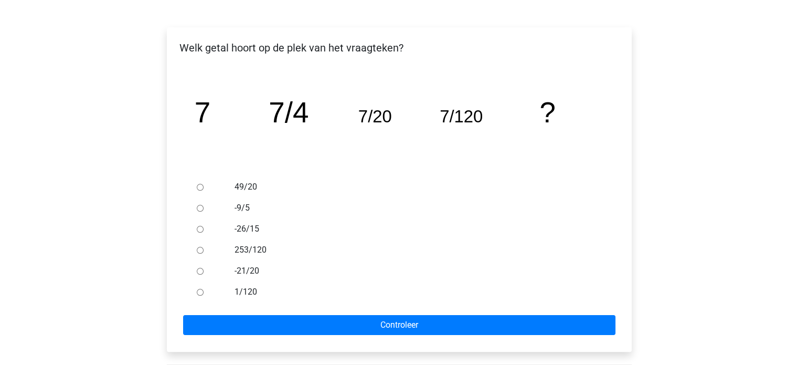
scroll to position [157, 0]
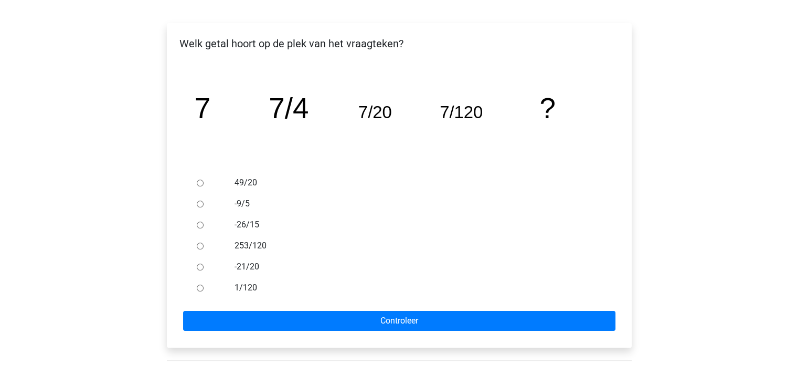
click at [199, 288] on input "1/120" at bounding box center [200, 288] width 7 height 7
radio input "true"
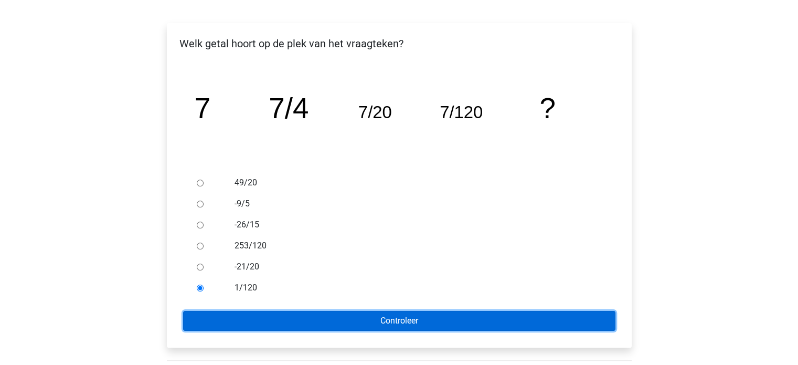
click at [391, 325] on input "Controleer" at bounding box center [399, 321] width 433 height 20
